Goal: Information Seeking & Learning: Find specific fact

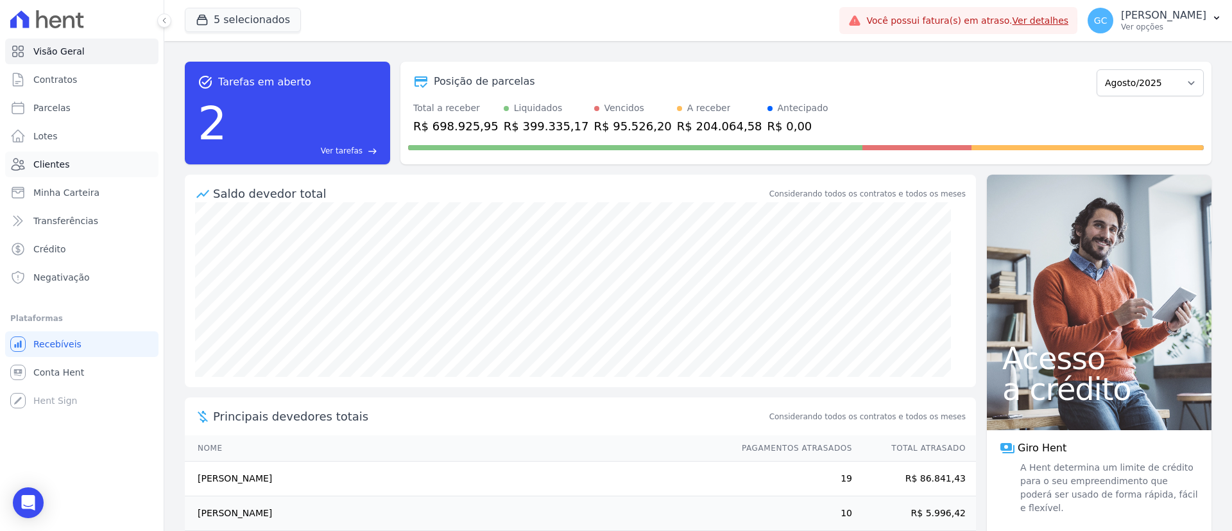
click at [57, 169] on span "Clientes" at bounding box center [51, 164] width 36 height 13
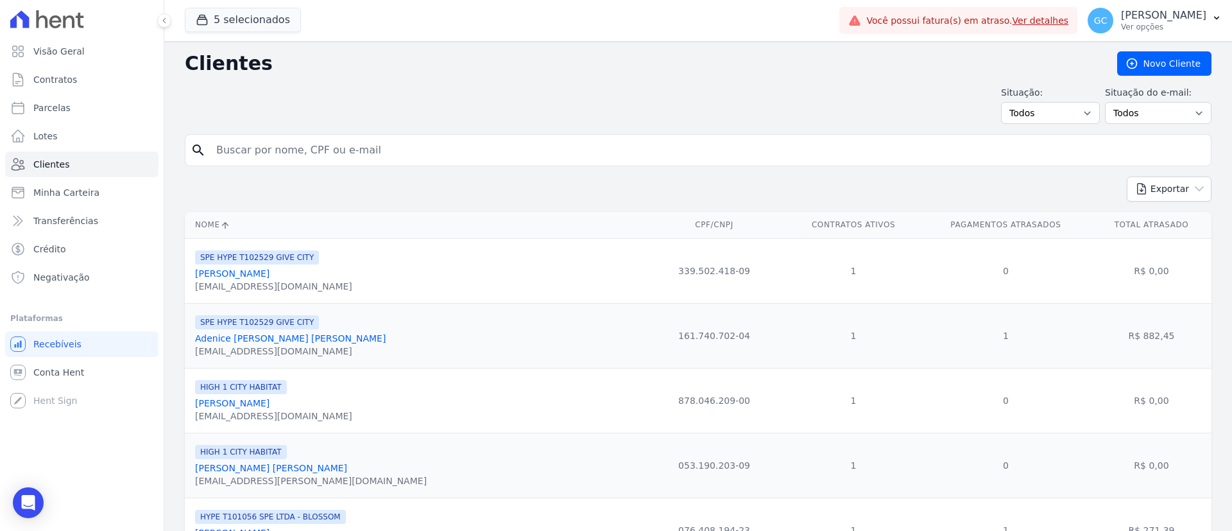
click at [420, 144] on input "search" at bounding box center [708, 150] width 998 height 26
paste input "[PERSON_NAME]"
type input "[PERSON_NAME]"
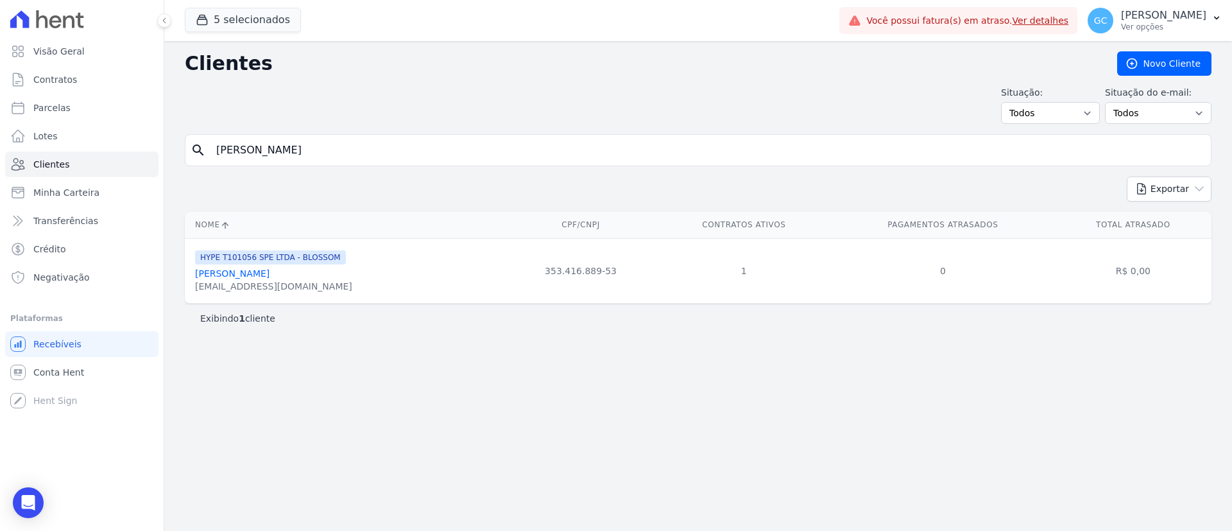
click at [251, 275] on link "[PERSON_NAME]" at bounding box center [232, 273] width 74 height 10
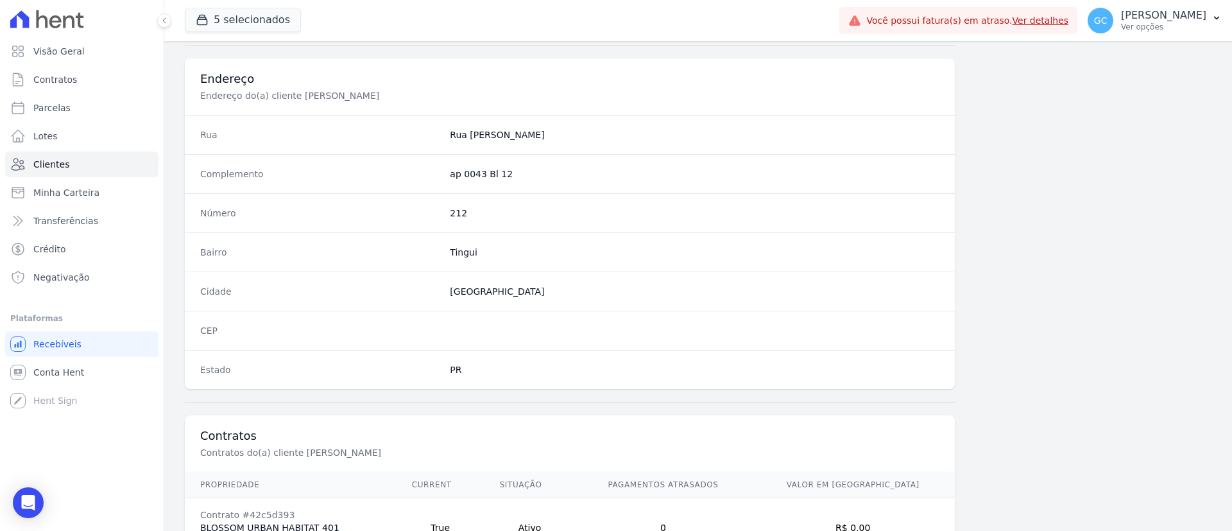
scroll to position [670, 0]
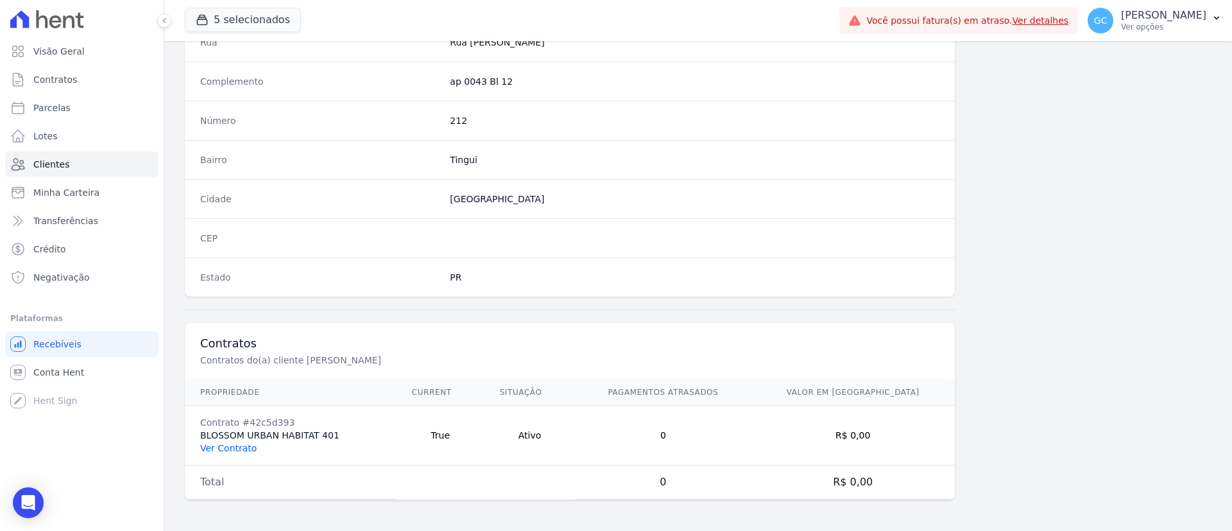
click at [220, 447] on link "Ver Contrato" at bounding box center [228, 448] width 56 height 10
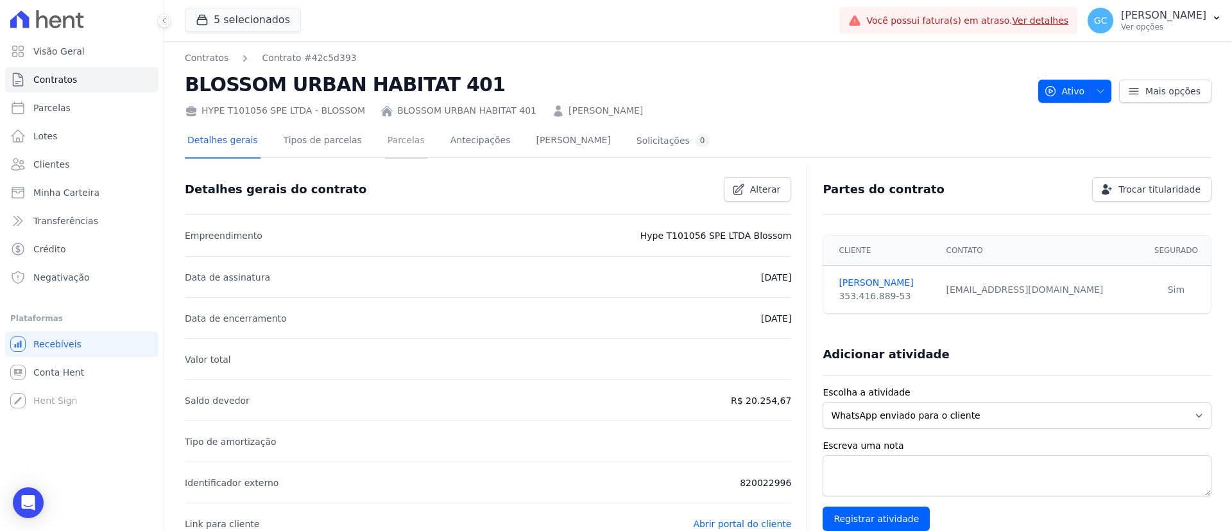
click at [400, 144] on link "Parcelas" at bounding box center [406, 142] width 42 height 34
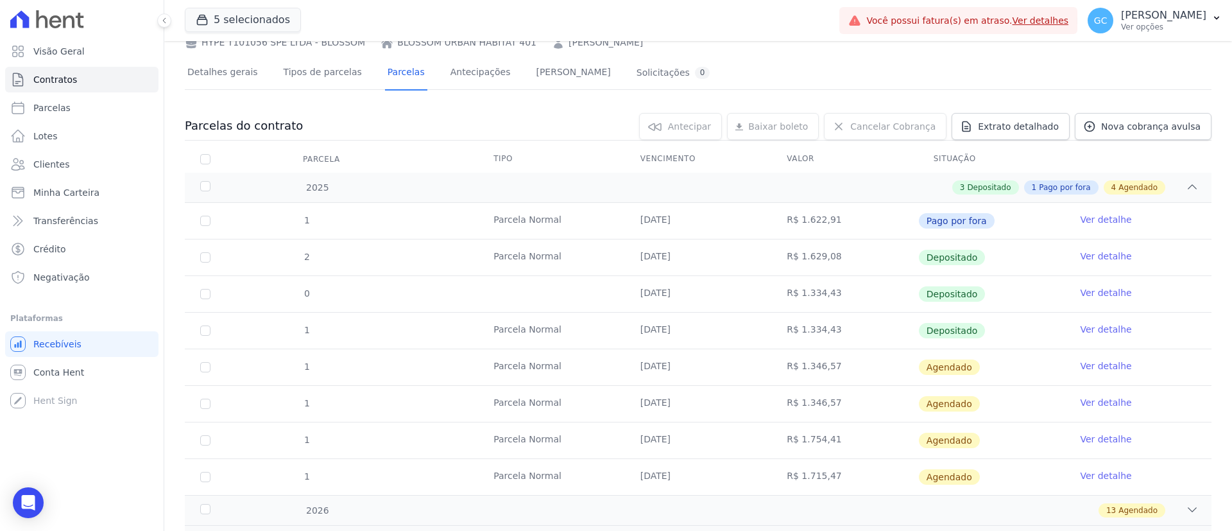
scroll to position [96, 0]
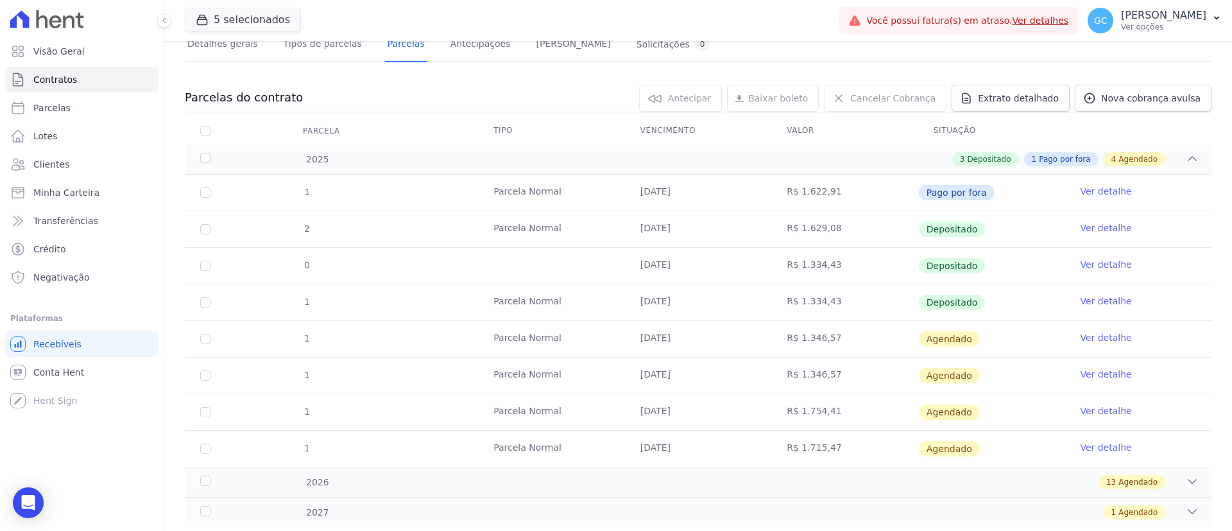
drag, startPoint x: 729, startPoint y: 309, endPoint x: 979, endPoint y: 315, distance: 249.8
click at [979, 315] on tr "1 [GEOGRAPHIC_DATA] [DATE] R$ 1.334,43 Depositado Ver detalhe" at bounding box center [698, 302] width 1027 height 37
click at [1110, 300] on link "Ver detalhe" at bounding box center [1105, 301] width 51 height 13
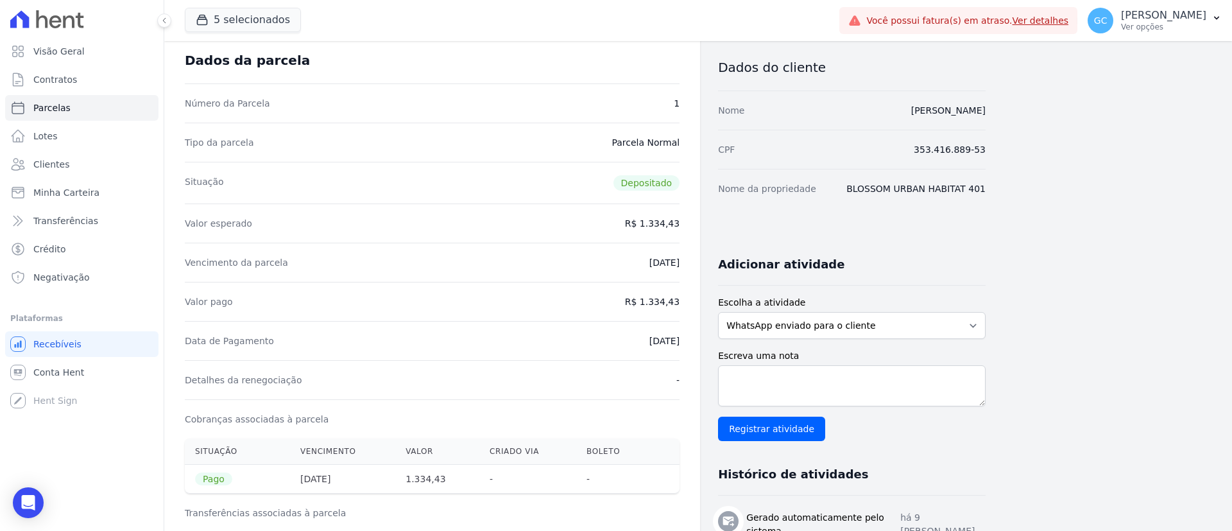
scroll to position [96, 0]
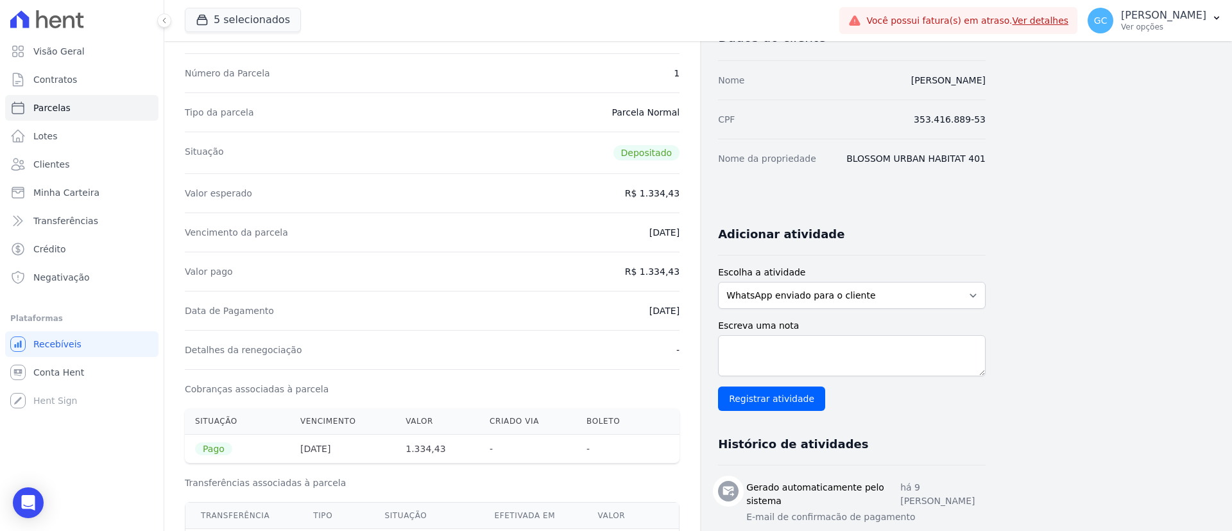
click at [657, 277] on div "Valor pago R$ 1.334,43" at bounding box center [432, 271] width 495 height 39
click at [657, 277] on dd "R$ 1.334,43" at bounding box center [652, 271] width 55 height 13
copy dl "R$ 1.334,43"
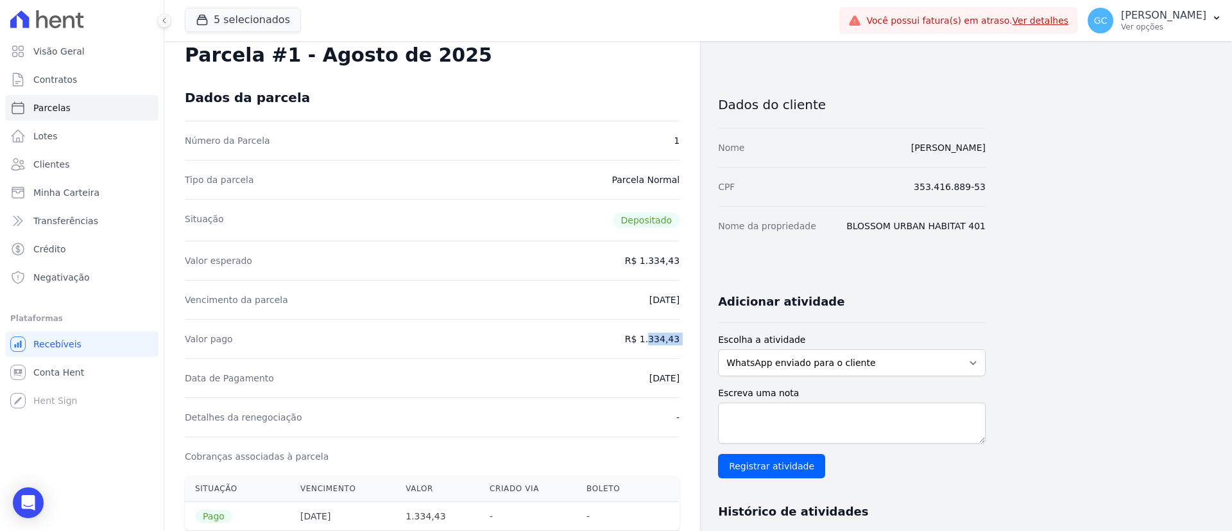
scroll to position [0, 0]
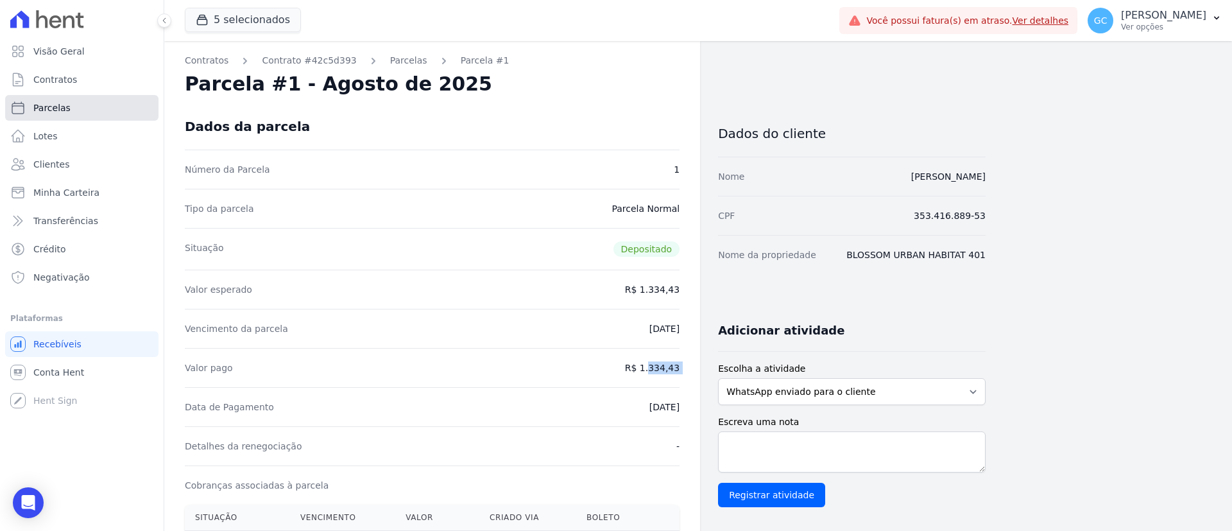
click at [48, 111] on span "Parcelas" at bounding box center [51, 107] width 37 height 13
select select
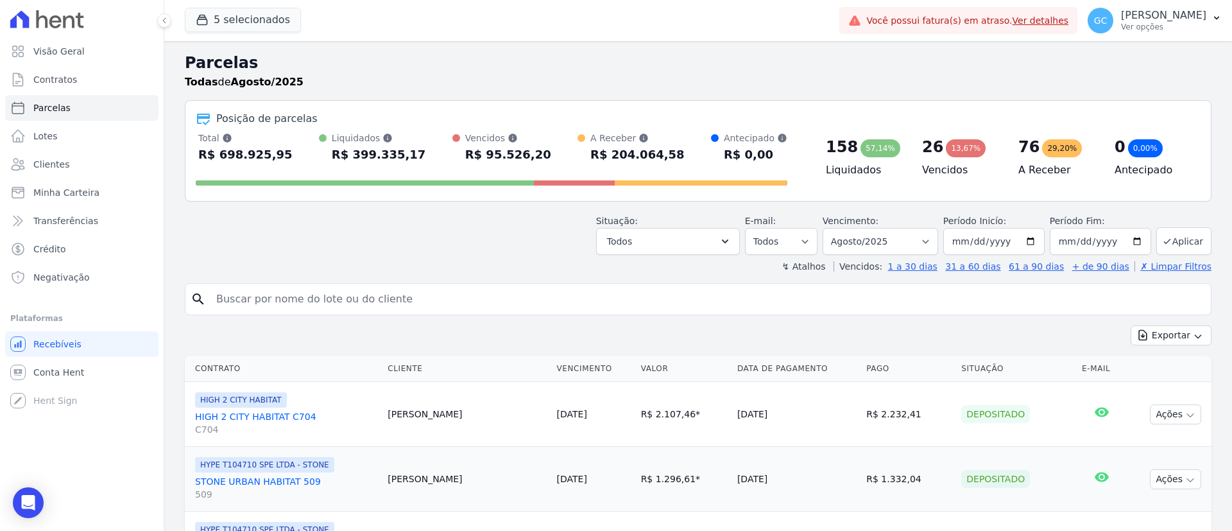
drag, startPoint x: 364, startPoint y: 302, endPoint x: 369, endPoint y: 297, distance: 7.3
click at [364, 300] on input "search" at bounding box center [708, 299] width 998 height 26
paste input "[PERSON_NAME]"
type input "[PERSON_NAME]"
select select
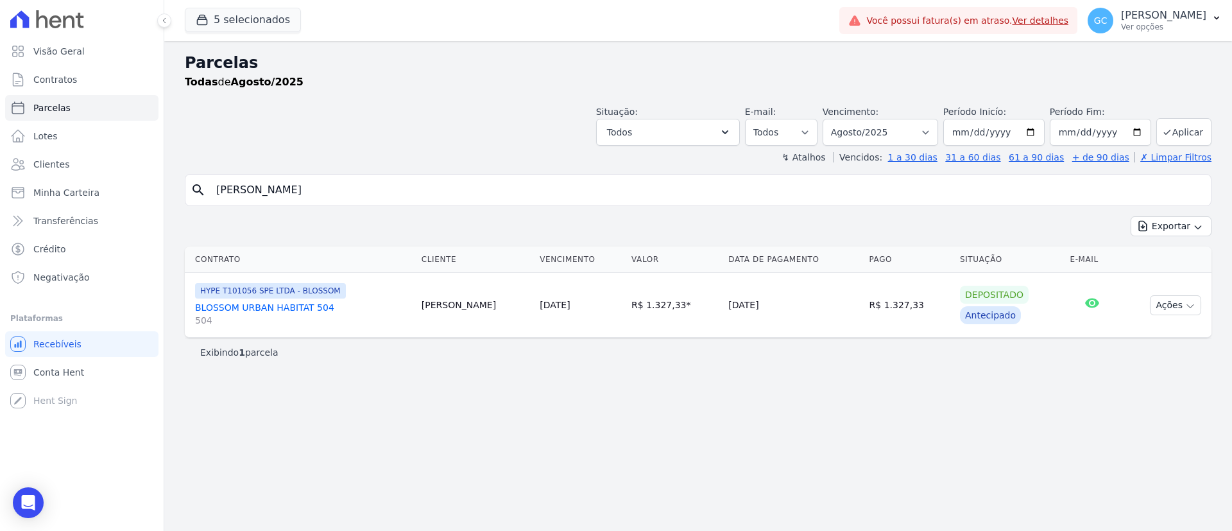
click at [275, 307] on link "BLOSSOM URBAN HABITAT 504 504" at bounding box center [303, 314] width 216 height 26
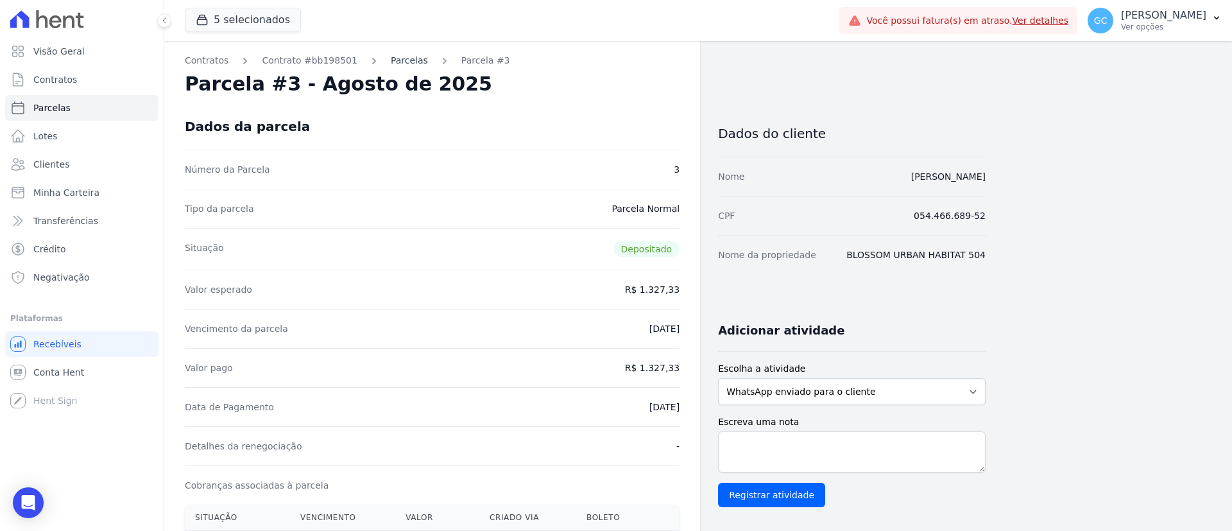
click at [391, 62] on link "Parcelas" at bounding box center [409, 60] width 37 height 13
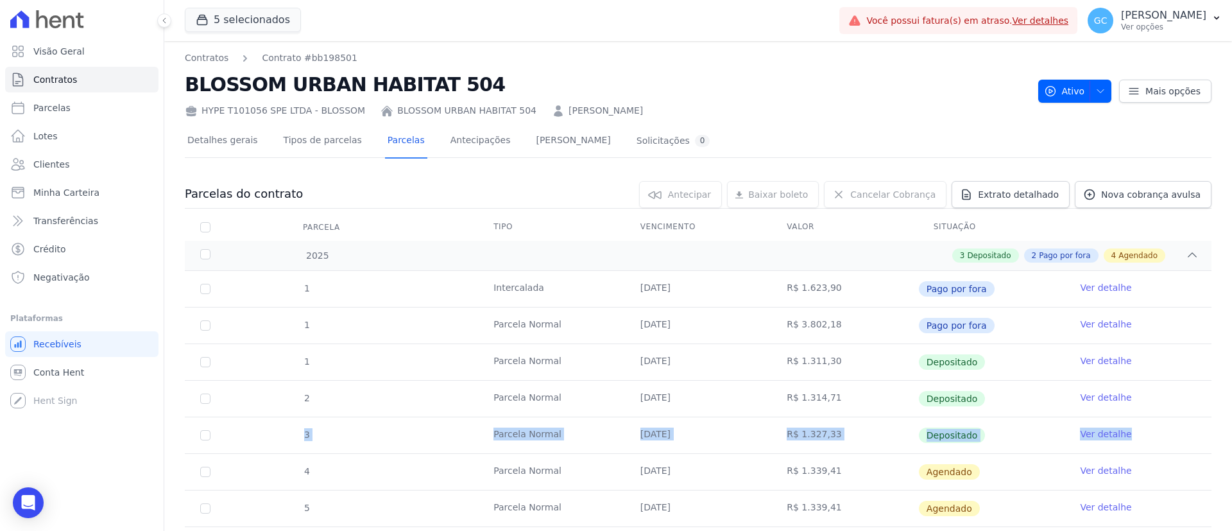
drag, startPoint x: 302, startPoint y: 433, endPoint x: 1148, endPoint y: 438, distance: 846.0
click at [1148, 438] on tr "3 [GEOGRAPHIC_DATA] [DATE] R$ 1.327,33 Depositado Ver detalhe" at bounding box center [698, 435] width 1027 height 37
click at [1085, 433] on link "Ver detalhe" at bounding box center [1105, 434] width 51 height 13
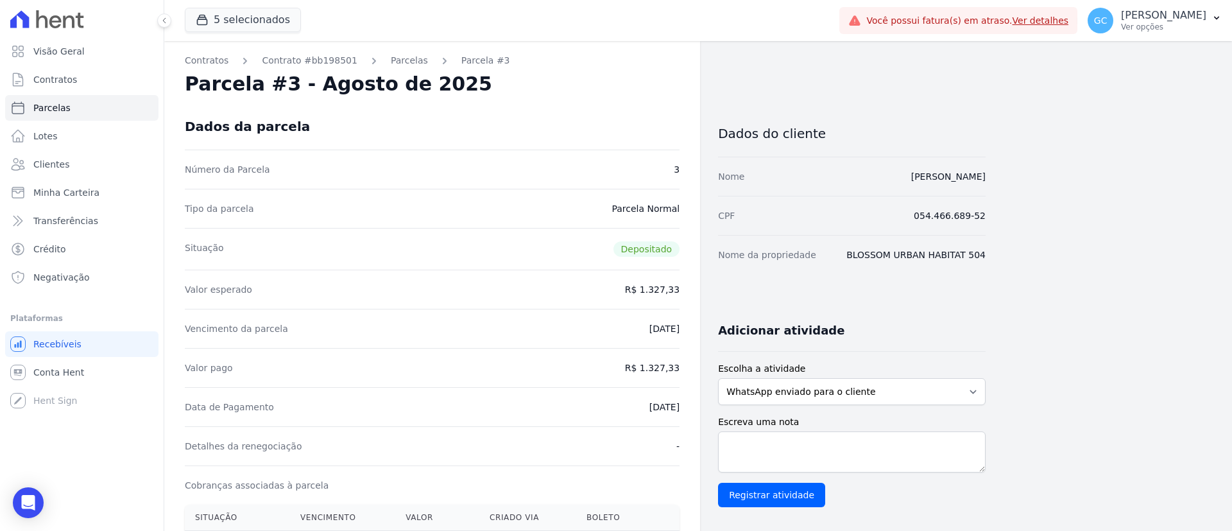
drag, startPoint x: 668, startPoint y: 409, endPoint x: 628, endPoint y: 413, distance: 40.7
click at [628, 413] on div "Contratos Contrato #bb198501 [GEOGRAPHIC_DATA] Parcela #3 Parcela #3 - Agosto d…" at bounding box center [432, 514] width 536 height 946
click at [669, 370] on dd "R$ 1.327,33" at bounding box center [652, 367] width 55 height 13
click at [669, 369] on dd "R$ 1.327,33" at bounding box center [652, 367] width 55 height 13
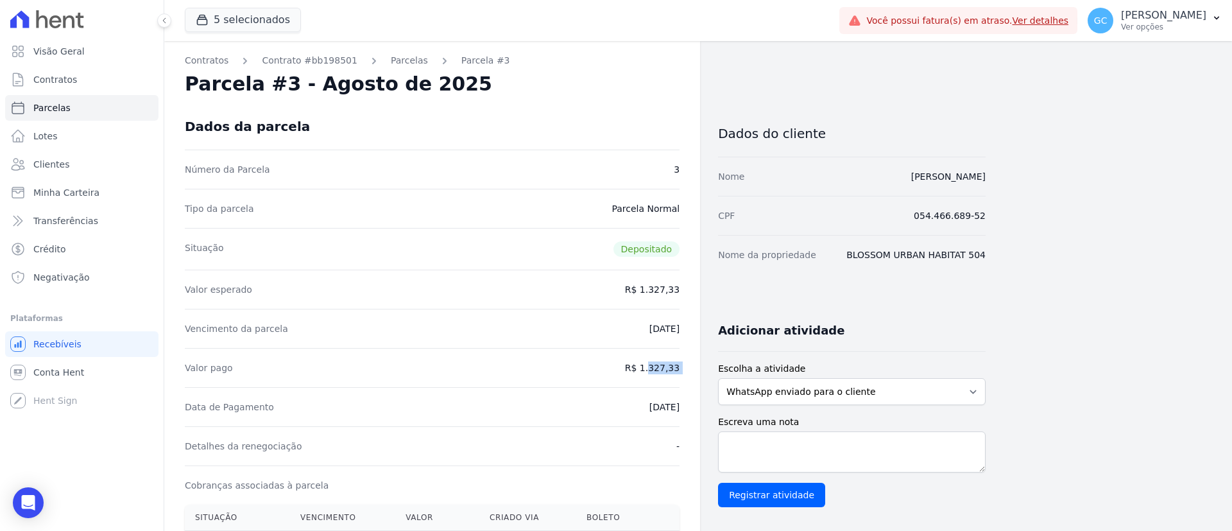
copy dl "R$ 1.327,33"
click at [205, 64] on link "Contratos" at bounding box center [207, 60] width 44 height 13
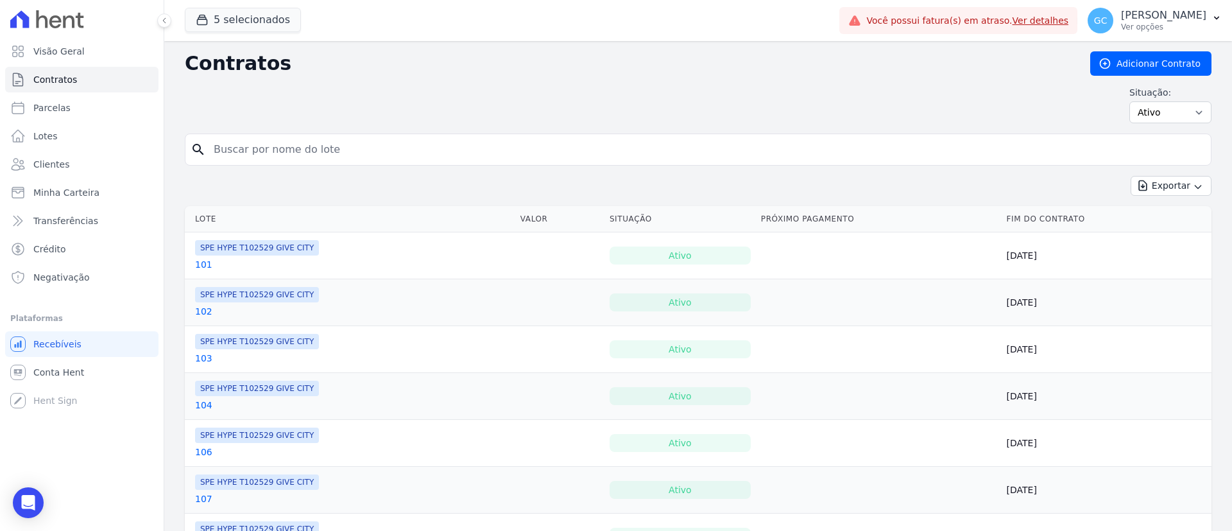
click at [349, 150] on input "search" at bounding box center [706, 150] width 1000 height 26
paste input "[PERSON_NAME] [PERSON_NAME] Do [PERSON_NAME]"
type input "[PERSON_NAME] [PERSON_NAME] Do [PERSON_NAME]"
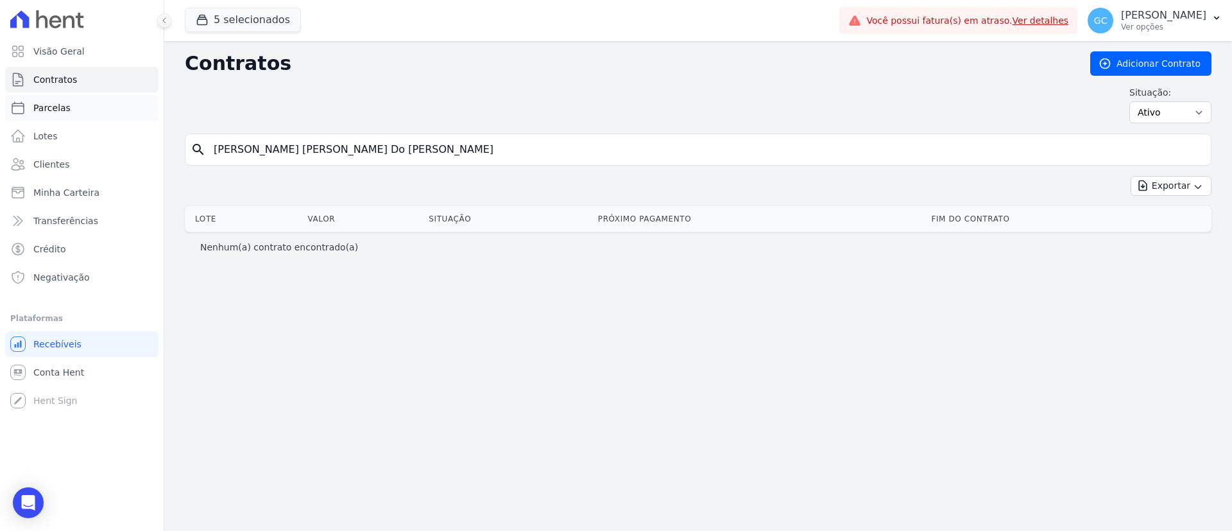
click at [65, 103] on span "Parcelas" at bounding box center [51, 107] width 37 height 13
select select
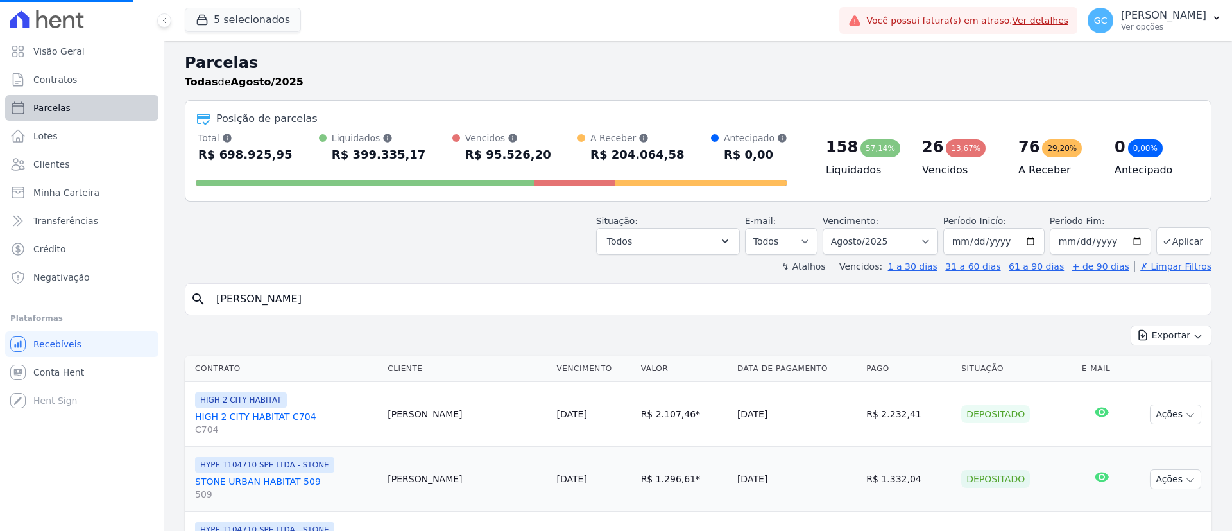
select select
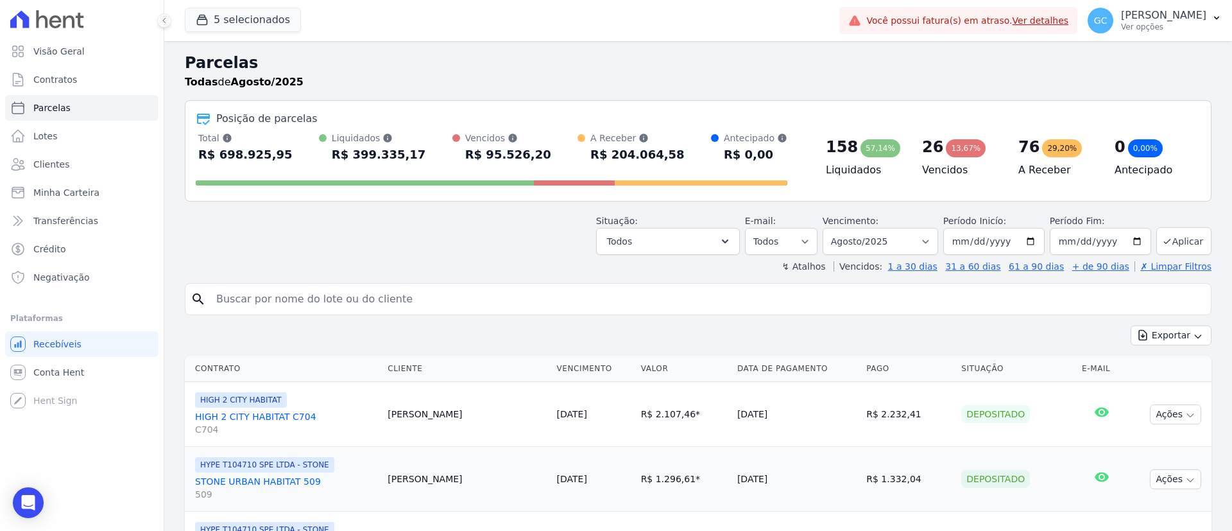
click at [372, 311] on input "search" at bounding box center [708, 299] width 998 height 26
paste input "[PERSON_NAME] [PERSON_NAME] Do [PERSON_NAME]"
type input "[PERSON_NAME] [PERSON_NAME] Do [PERSON_NAME]"
select select
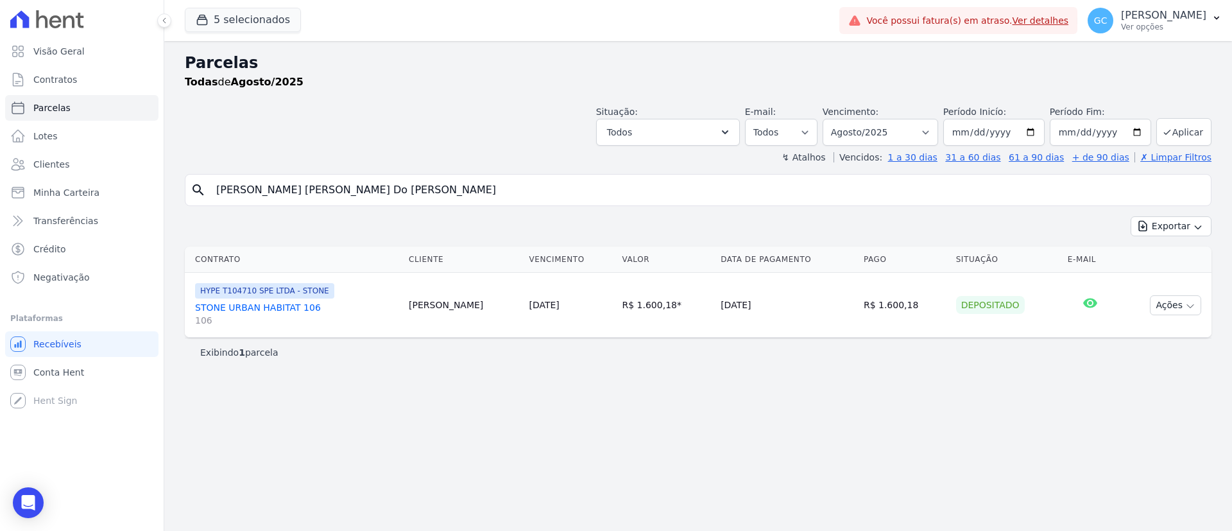
click at [290, 301] on link "STONE URBAN HABITAT 106 106" at bounding box center [296, 314] width 203 height 26
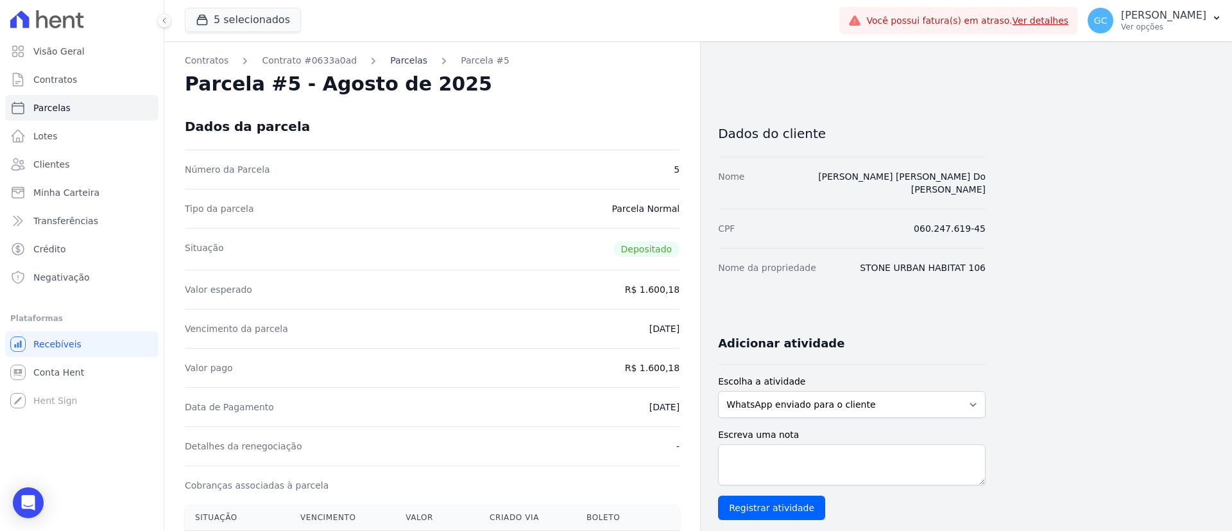
click at [390, 63] on link "Parcelas" at bounding box center [408, 60] width 37 height 13
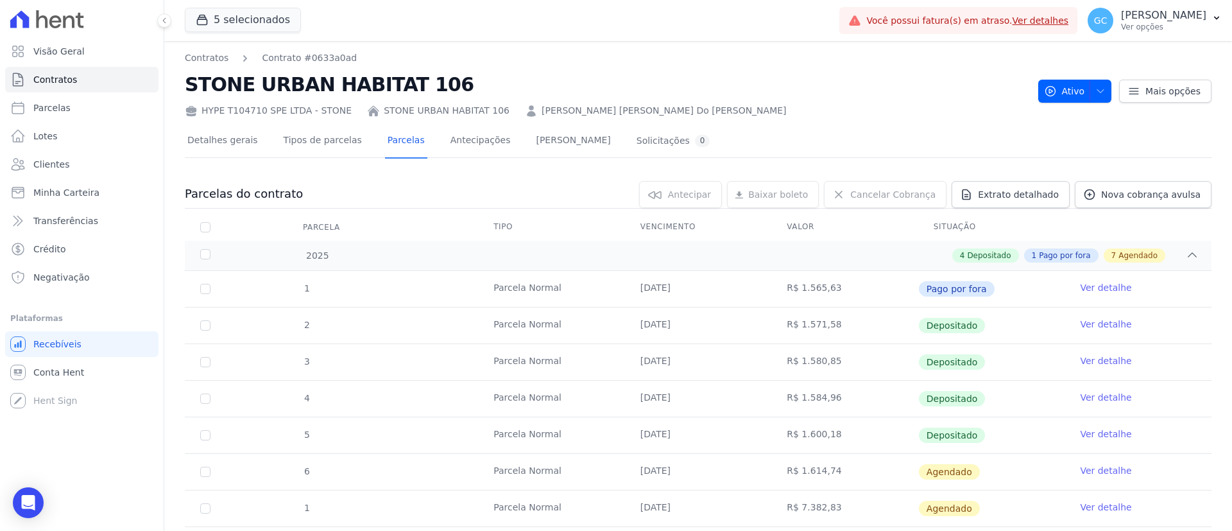
click at [1109, 429] on link "Ver detalhe" at bounding box center [1105, 434] width 51 height 13
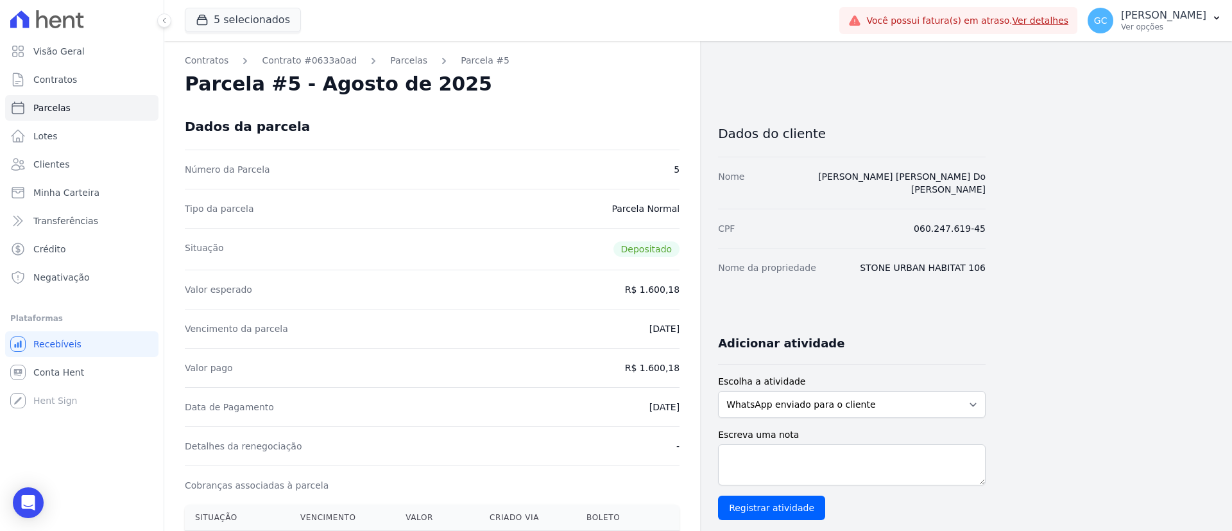
click at [668, 412] on dd "[DATE]" at bounding box center [665, 407] width 30 height 13
click at [664, 360] on div "Valor pago R$ 1.600,18" at bounding box center [432, 367] width 495 height 39
click at [665, 360] on div "Valor pago R$ 1.600,18" at bounding box center [432, 367] width 495 height 39
click at [668, 361] on div "Valor pago R$ 1.600,18" at bounding box center [432, 367] width 495 height 39
copy dl "R$ 1.600,18"
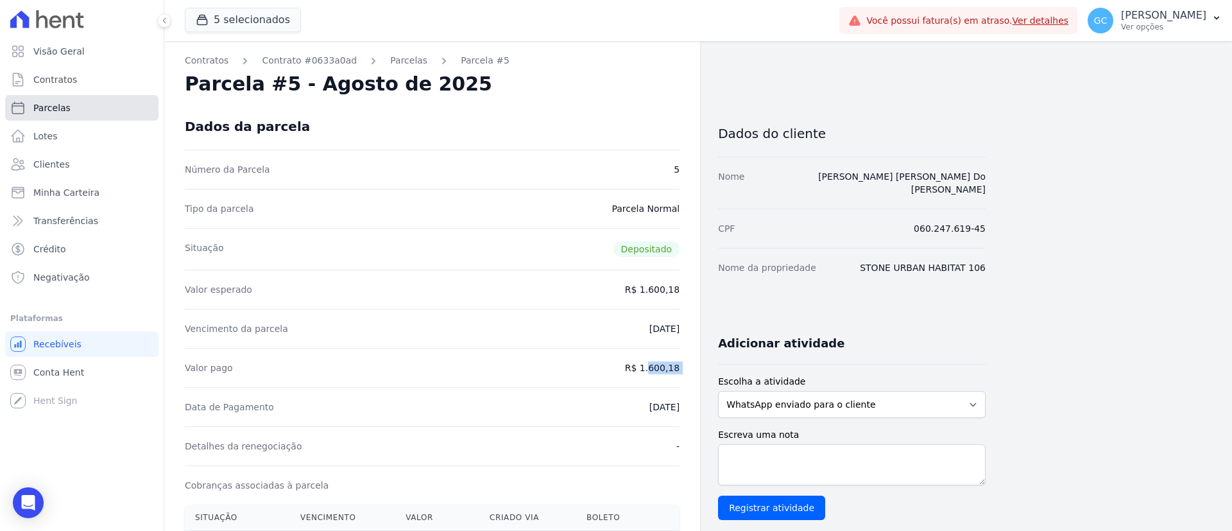
click at [80, 119] on link "Parcelas" at bounding box center [81, 108] width 153 height 26
select select
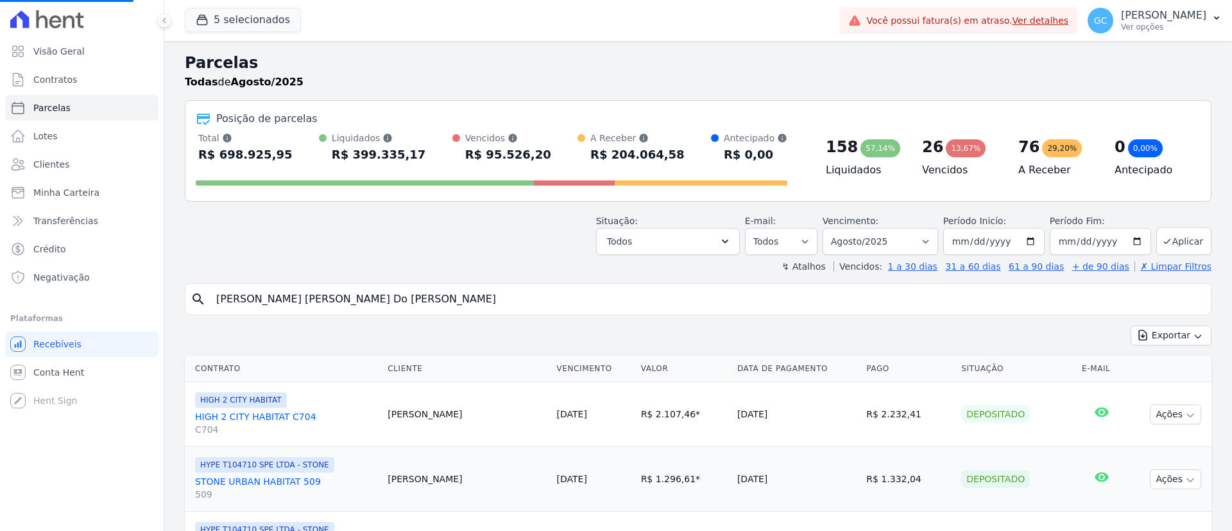
drag, startPoint x: 436, startPoint y: 288, endPoint x: 159, endPoint y: 273, distance: 278.3
click at [159, 273] on div "Visão Geral Contratos [GEOGRAPHIC_DATA] Lotes Clientes Minha Carteira Transferê…" at bounding box center [616, 265] width 1232 height 531
select select
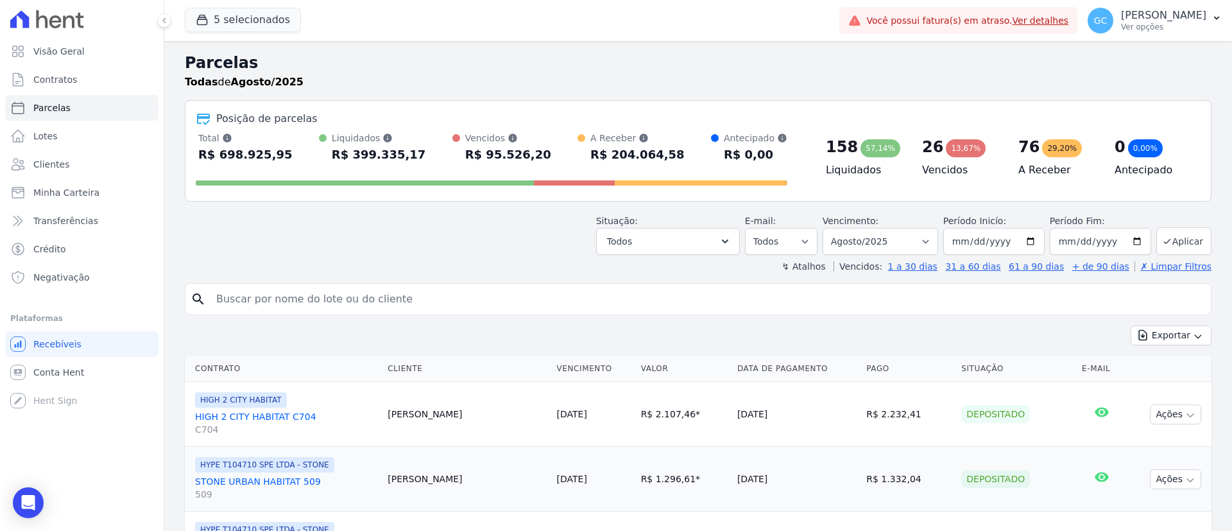
click at [451, 298] on input "search" at bounding box center [708, 299] width 998 height 26
paste input "[PERSON_NAME] [PERSON_NAME]"
type input "[PERSON_NAME] [PERSON_NAME]"
select select
